Goal: Task Accomplishment & Management: Manage account settings

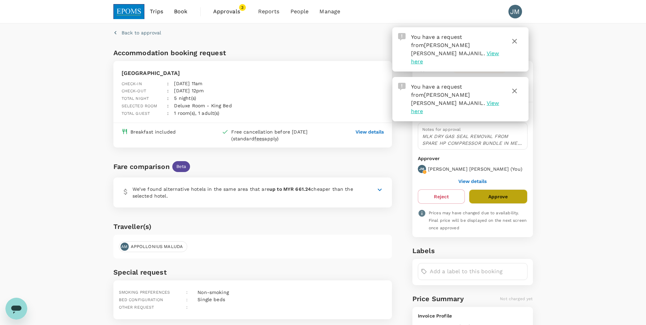
click at [508, 189] on button "Approve" at bounding box center [498, 196] width 58 height 14
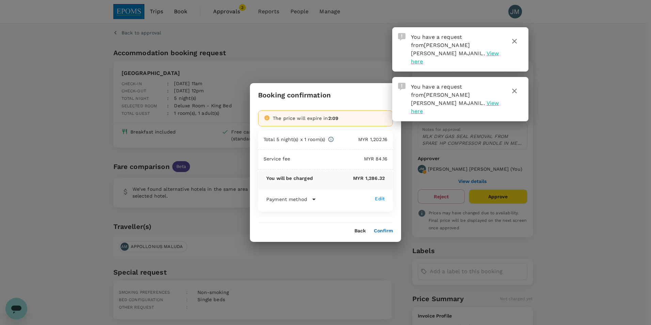
click at [385, 229] on button "Confirm" at bounding box center [383, 230] width 19 height 5
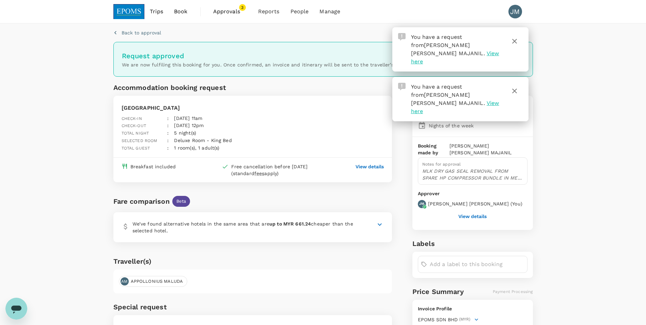
click at [228, 9] on span "Approvals" at bounding box center [230, 11] width 34 height 8
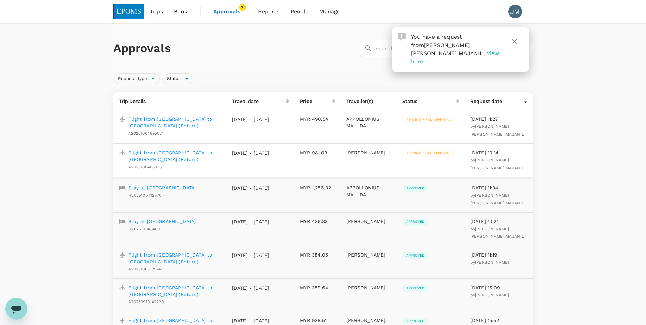
click at [164, 152] on p "Flight from Kota Kinabalu to Kuching (Return)" at bounding box center [174, 156] width 93 height 14
click at [178, 152] on p "Flight from Kota Kinabalu to Kuching (Return)" at bounding box center [174, 156] width 93 height 14
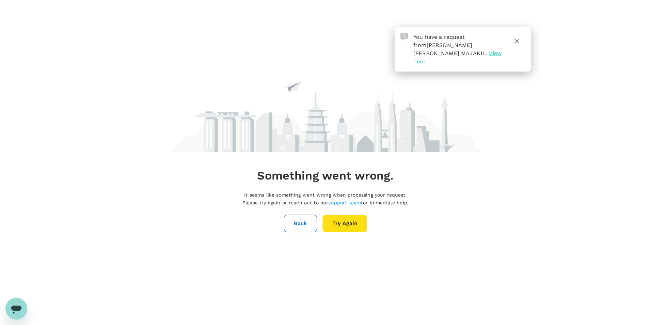
click at [343, 222] on button "Try Again" at bounding box center [344, 224] width 45 height 18
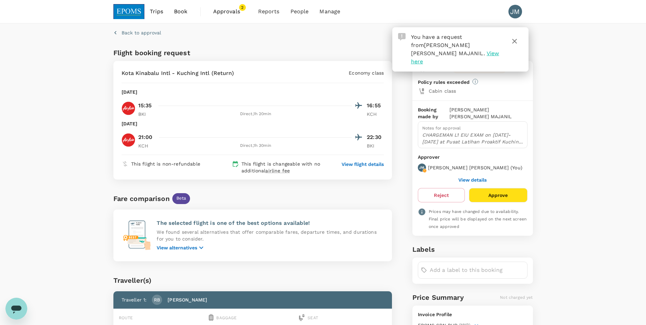
click at [516, 42] on icon "button" at bounding box center [514, 41] width 8 height 8
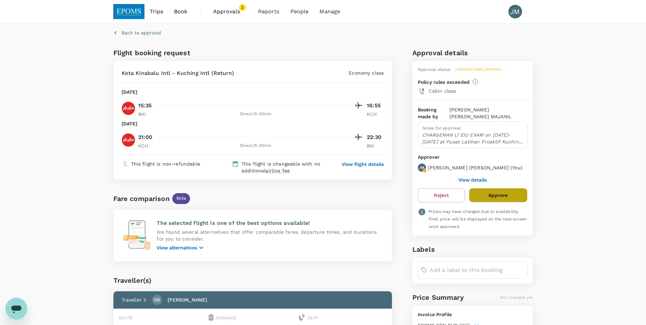
click at [497, 189] on button "Approve" at bounding box center [498, 195] width 58 height 14
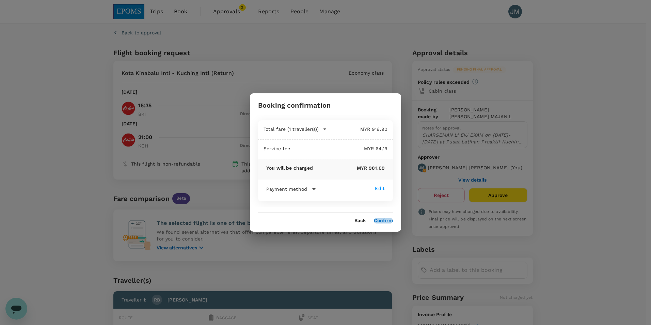
click at [381, 220] on button "Confirm" at bounding box center [383, 220] width 19 height 5
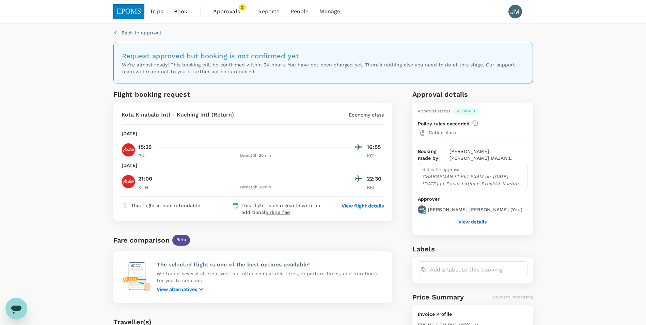
click at [239, 7] on span "2" at bounding box center [242, 7] width 7 height 7
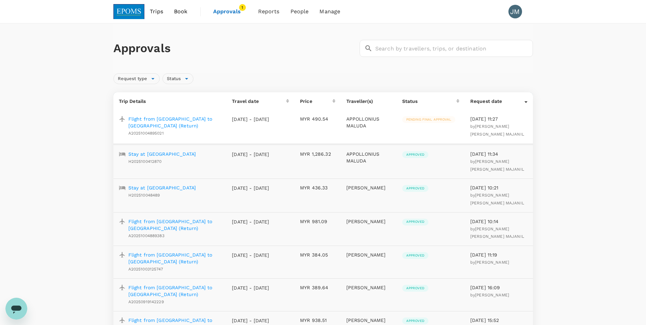
click at [167, 119] on p "Flight from Kota Kinabalu to Labuan (Return)" at bounding box center [174, 122] width 93 height 14
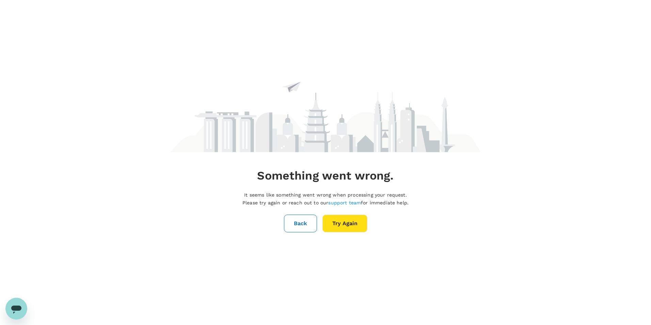
click at [339, 222] on button "Try Again" at bounding box center [344, 224] width 45 height 18
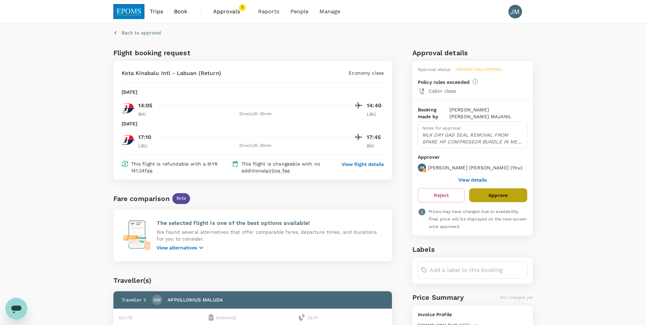
click at [504, 188] on button "Approve" at bounding box center [498, 195] width 58 height 14
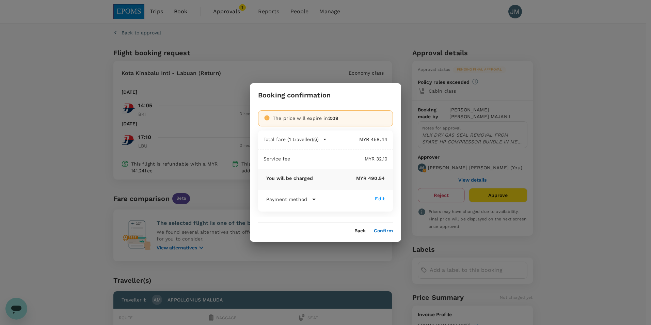
click at [383, 229] on button "Confirm" at bounding box center [383, 230] width 19 height 5
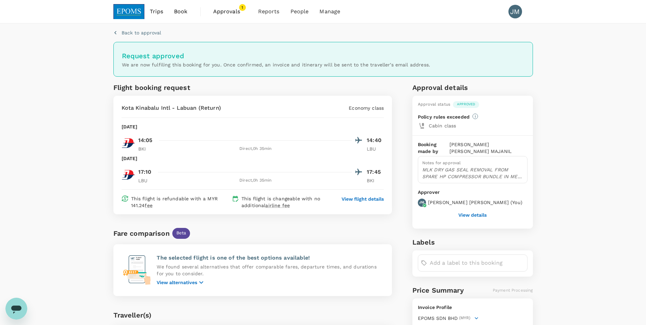
click at [232, 10] on span "Approvals" at bounding box center [230, 11] width 34 height 8
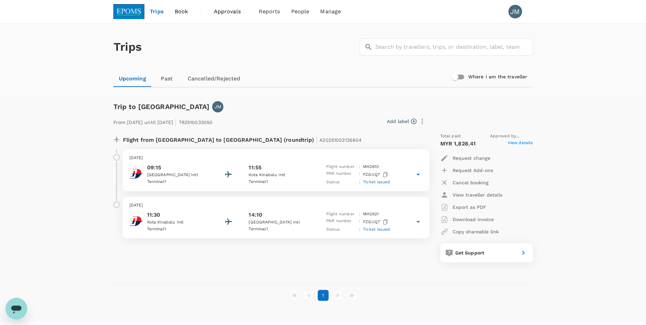
click at [521, 143] on span "View details" at bounding box center [520, 144] width 25 height 8
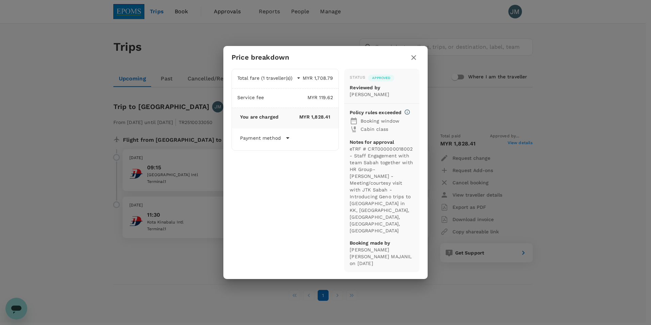
click at [575, 174] on div "Price breakdown Total fare (1 traveller(s)) MYR 1,708.79 Air fare MYR 1,708.79 …" at bounding box center [325, 162] width 651 height 325
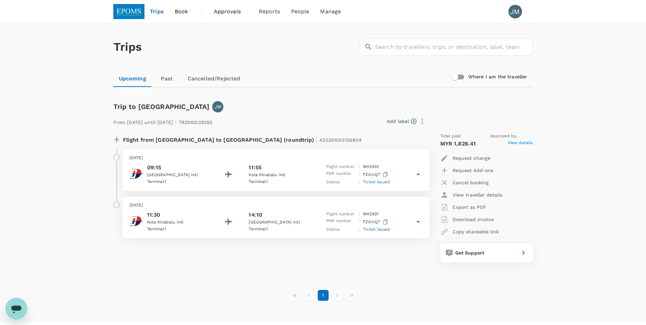
click at [522, 143] on span "View details" at bounding box center [520, 144] width 25 height 8
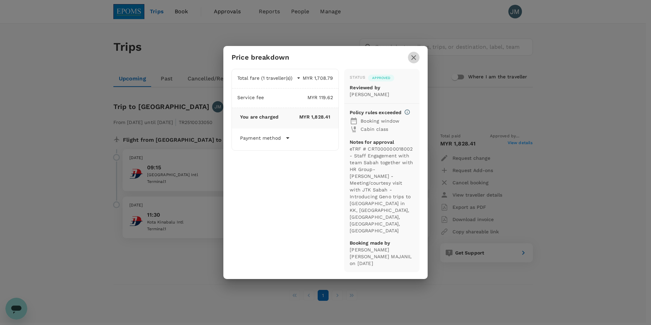
click at [415, 62] on icon "button" at bounding box center [414, 57] width 8 height 8
